Goal: Find specific page/section: Find specific page/section

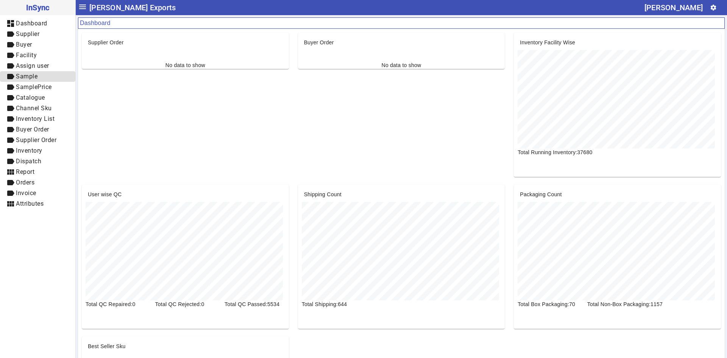
click at [40, 79] on span "label Sample" at bounding box center [37, 76] width 63 height 9
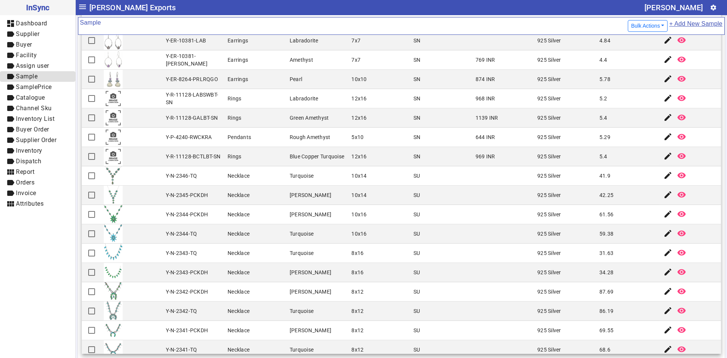
scroll to position [86, 0]
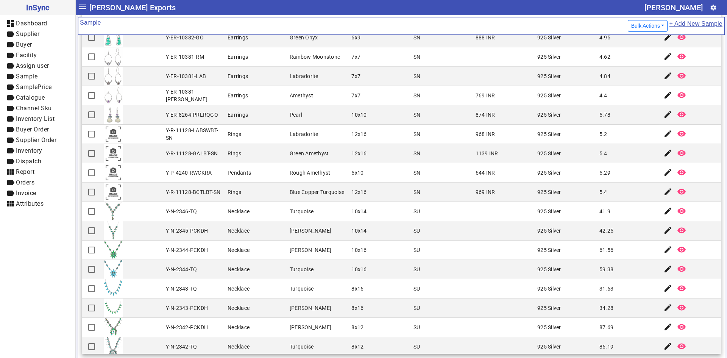
click at [165, 215] on mat-cell "Y-N-2346-TQ" at bounding box center [195, 211] width 62 height 19
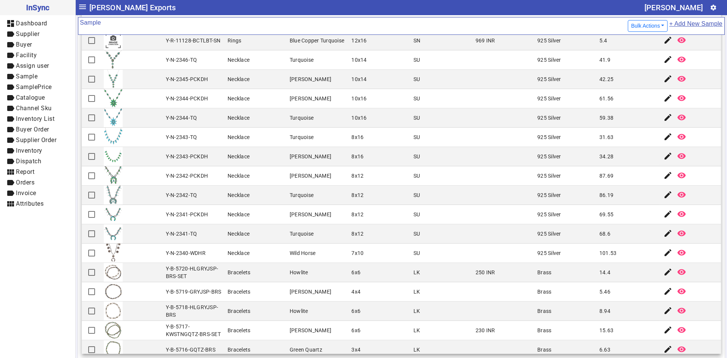
scroll to position [75, 0]
click at [284, 269] on mat-row "Y-B-5720-HLGRYJSP-BRS-SET Bracelets Howlite 6x6 LK 250 INR Brass 14.4 edit remo…" at bounding box center [401, 273] width 639 height 19
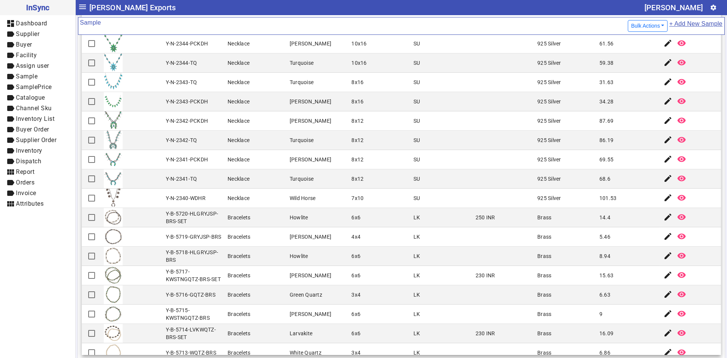
scroll to position [313, 0]
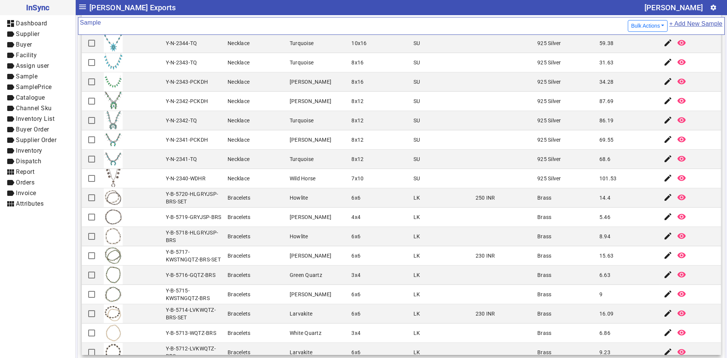
click at [299, 288] on mat-cell "[PERSON_NAME]" at bounding box center [319, 294] width 62 height 19
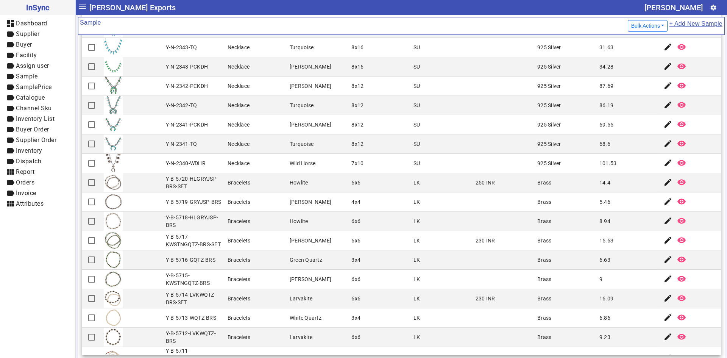
scroll to position [351, 0]
